Goal: Information Seeking & Learning: Learn about a topic

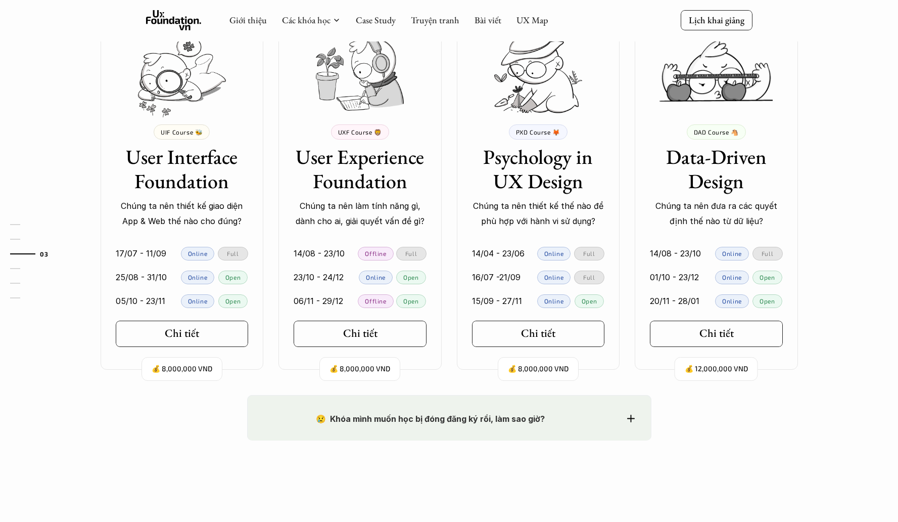
scroll to position [920, 0]
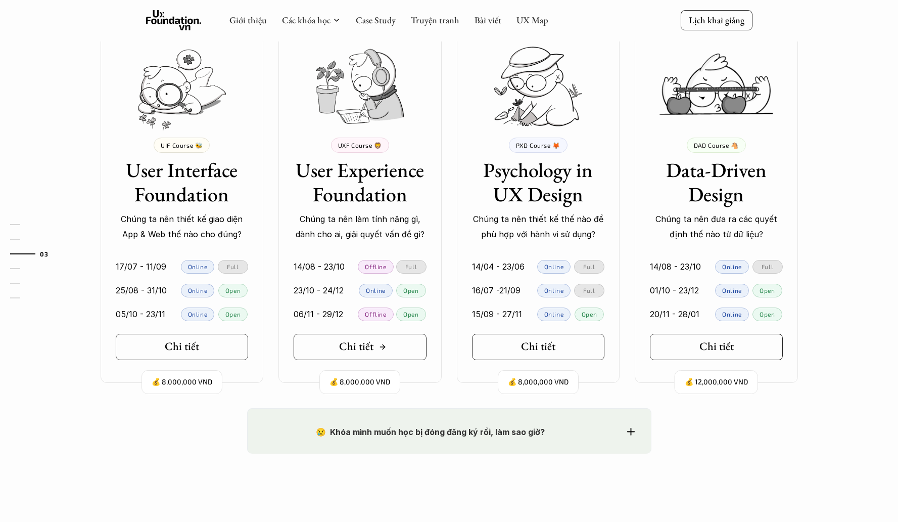
click at [381, 349] on icon at bounding box center [383, 347] width 8 height 8
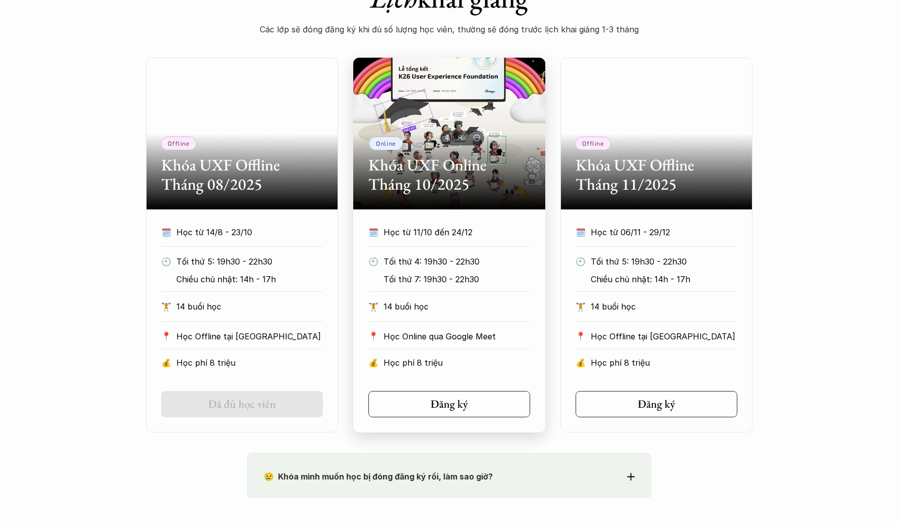
scroll to position [448, 0]
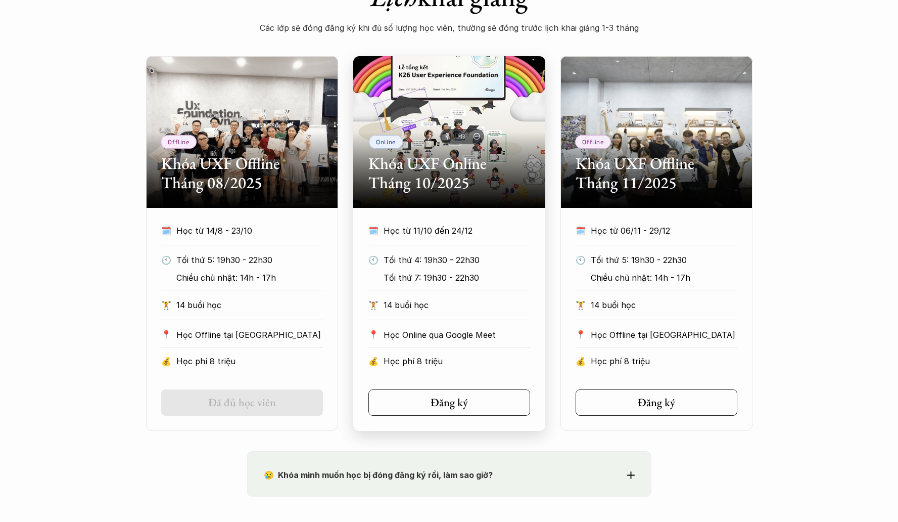
scroll to position [920, 0]
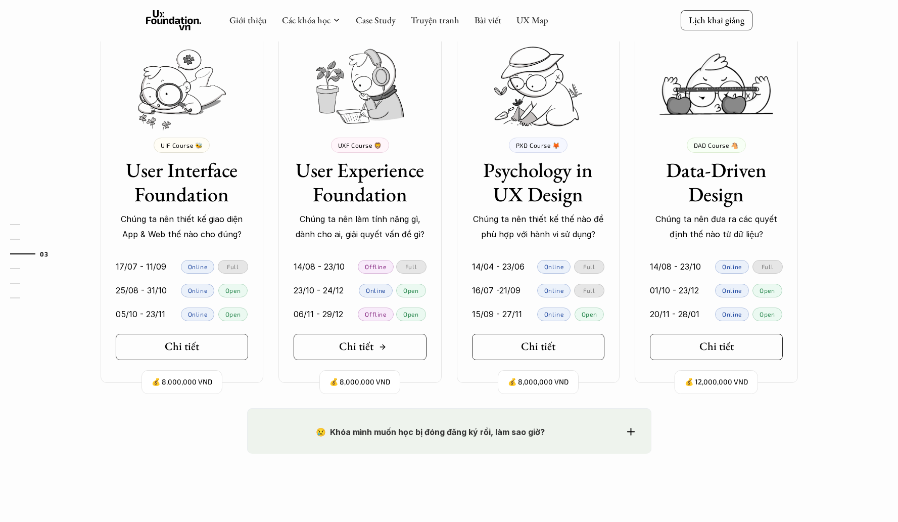
click at [379, 341] on div "Chi tiết" at bounding box center [363, 346] width 48 height 13
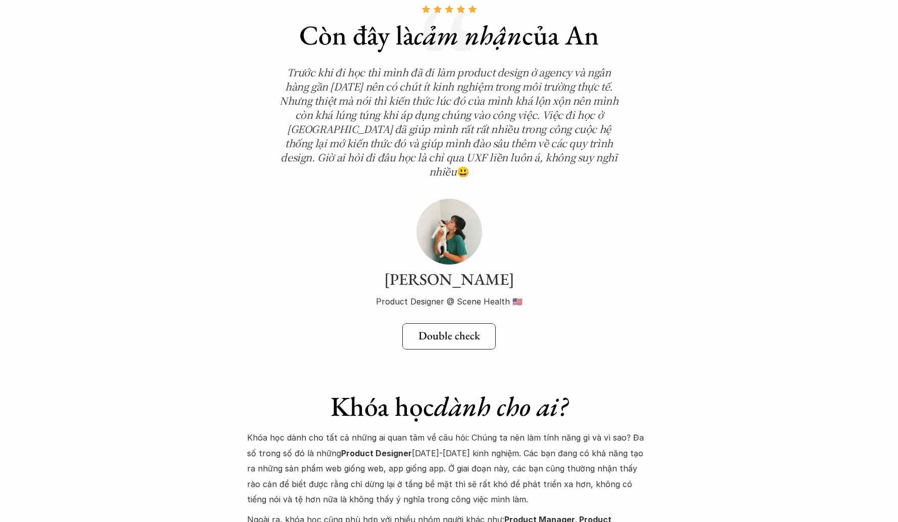
scroll to position [3472, 0]
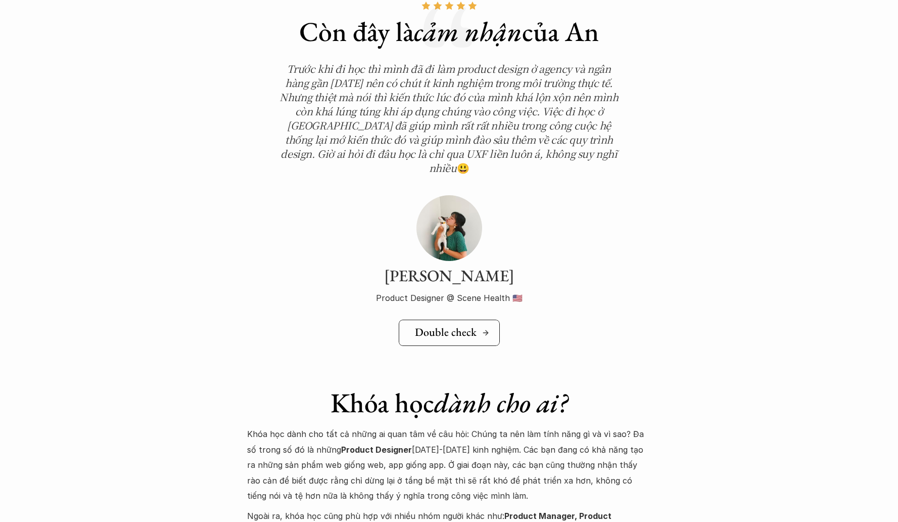
click at [460, 326] on h5 "Double check" at bounding box center [446, 332] width 62 height 13
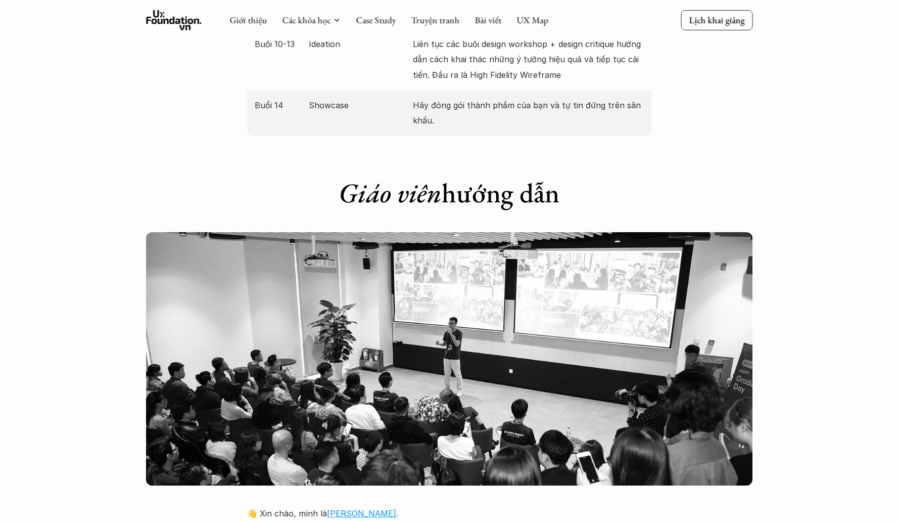
scroll to position [1909, 0]
